Goal: Transaction & Acquisition: Purchase product/service

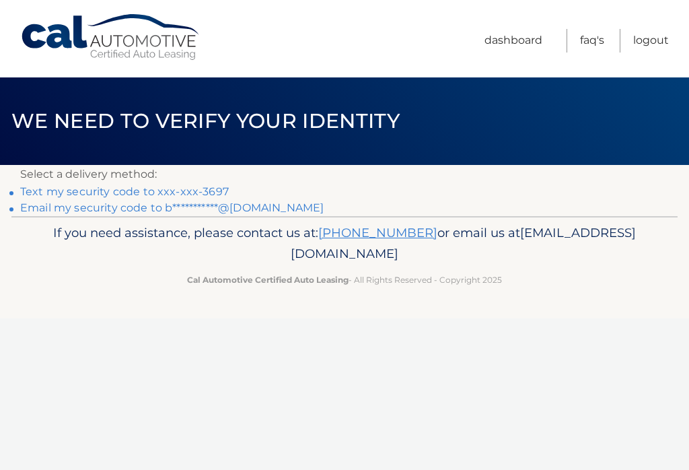
click at [210, 182] on p "Select a delivery method:" at bounding box center [344, 174] width 649 height 19
click at [36, 187] on link "Text my security code to xxx-xxx-3697" at bounding box center [124, 191] width 209 height 13
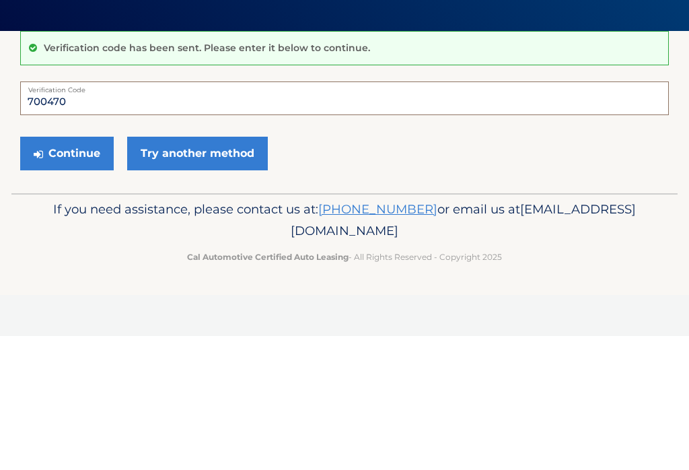
type input "700470"
click at [57, 271] on button "Continue" at bounding box center [67, 288] width 94 height 34
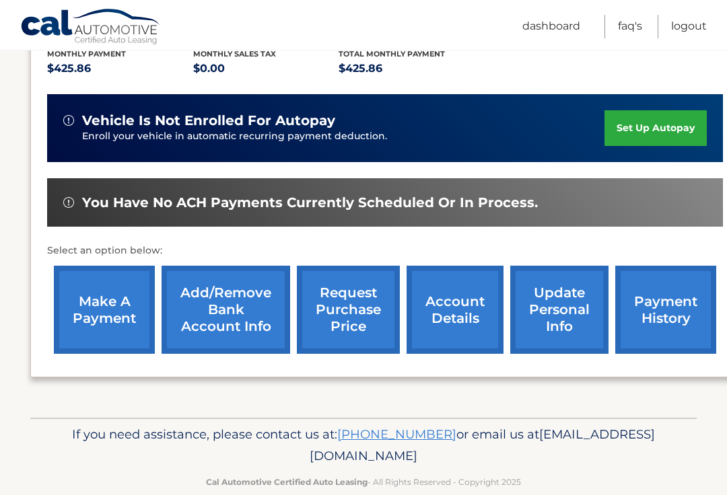
scroll to position [295, 0]
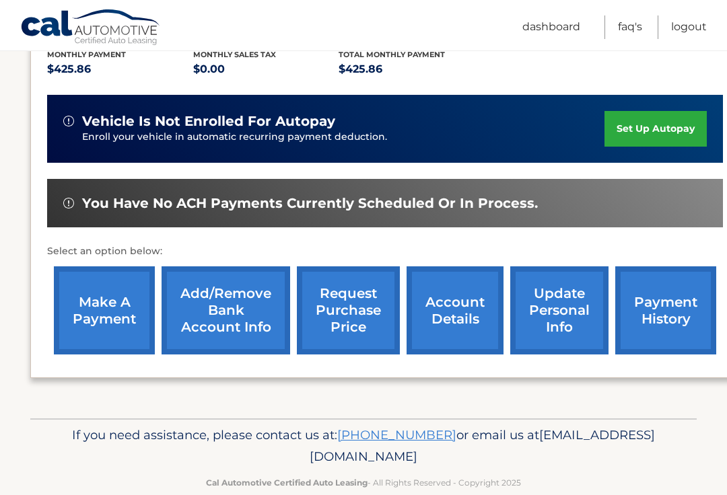
click at [97, 325] on link "make a payment" at bounding box center [104, 311] width 101 height 88
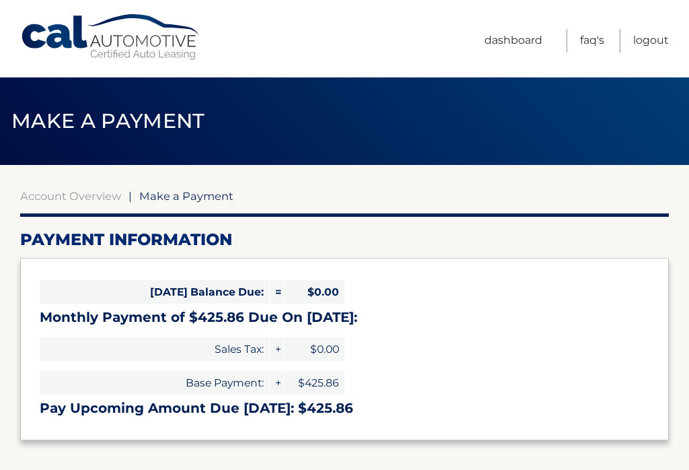
select select "NGUxMmVhZmQtNzkwNC00ZDJjLWIzNzEtMDZlYTI4N2E5OGRj"
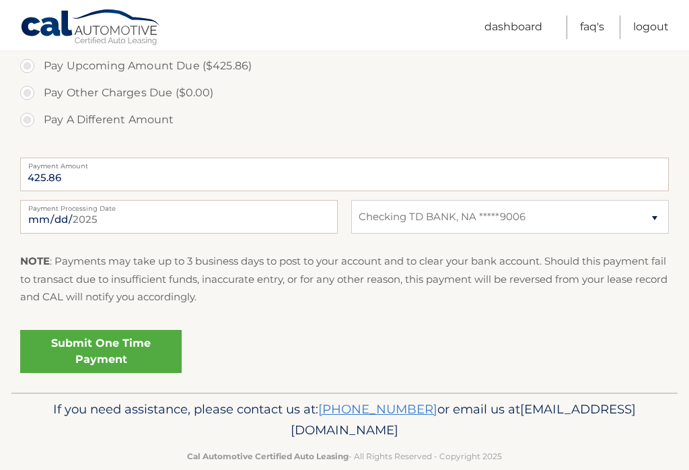
scroll to position [468, 0]
click at [144, 349] on link "Submit One Time Payment" at bounding box center [101, 350] width 162 height 43
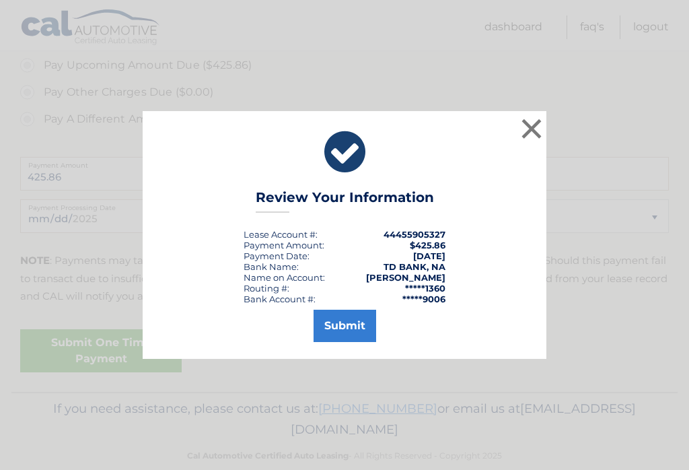
click at [353, 336] on button "Submit" at bounding box center [345, 326] width 63 height 32
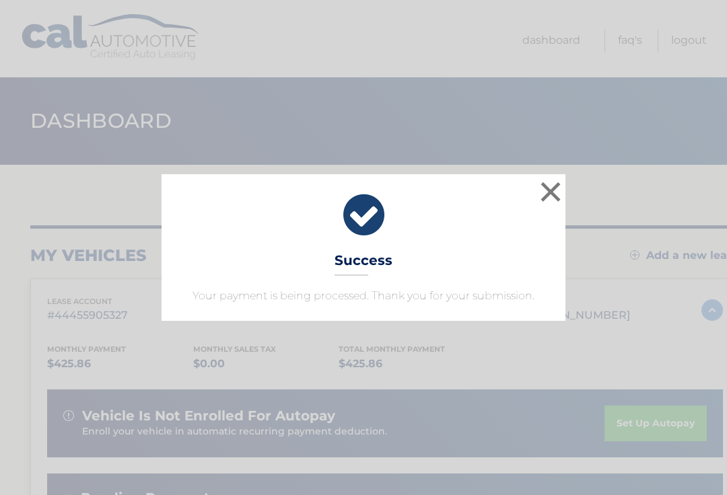
scroll to position [3, 0]
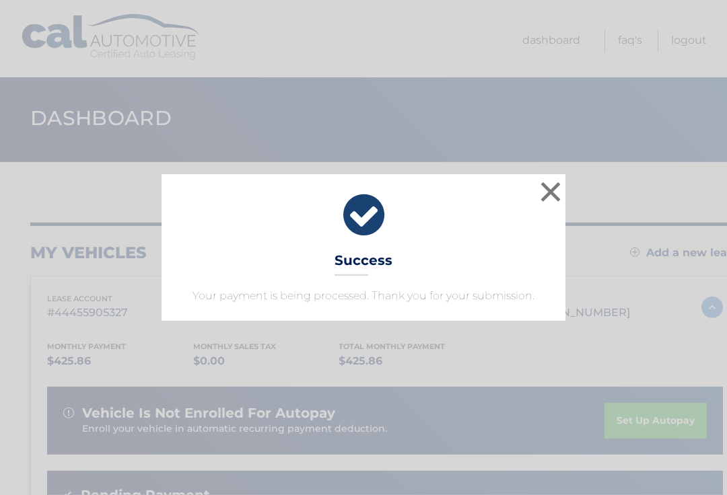
click at [553, 194] on button "×" at bounding box center [550, 191] width 27 height 27
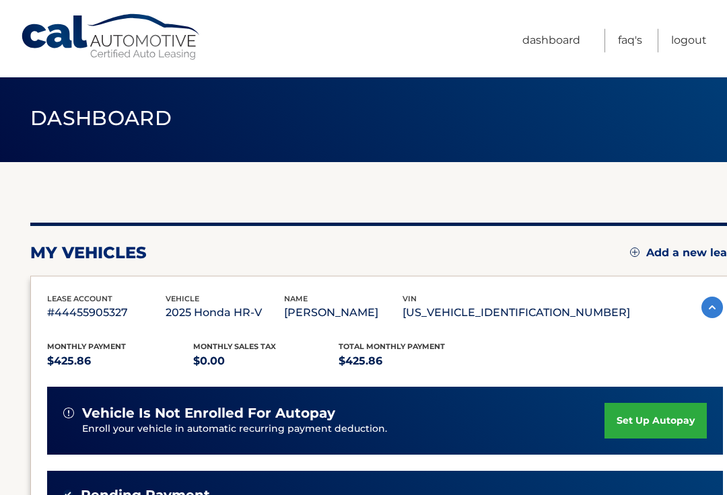
click at [684, 52] on link "Logout" at bounding box center [689, 41] width 36 height 24
